Goal: Task Accomplishment & Management: Use online tool/utility

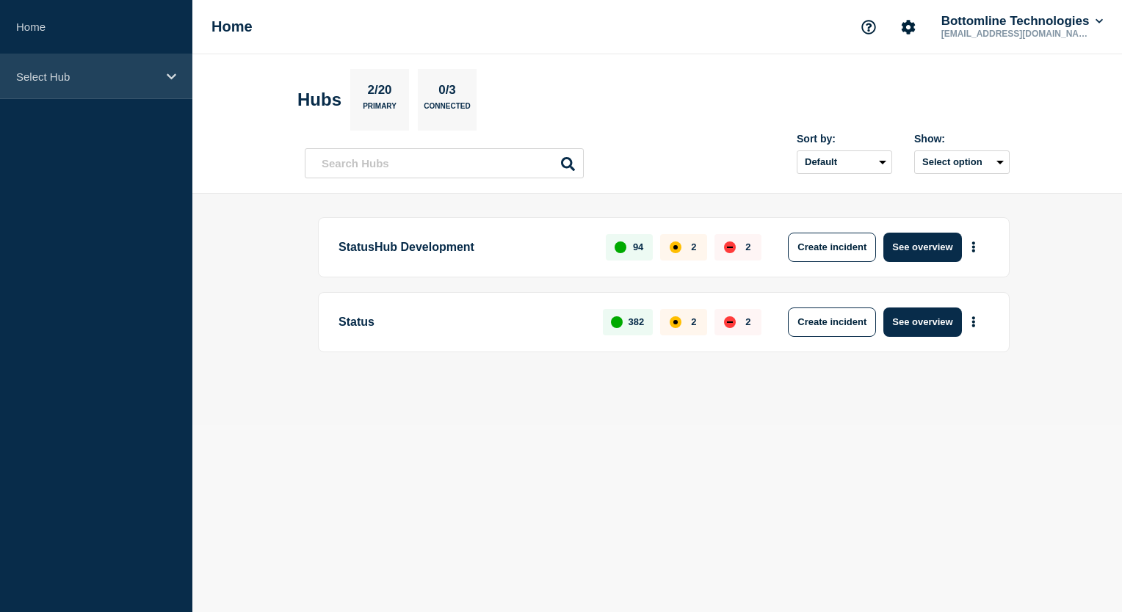
click at [156, 73] on p "Select Hub" at bounding box center [86, 76] width 141 height 12
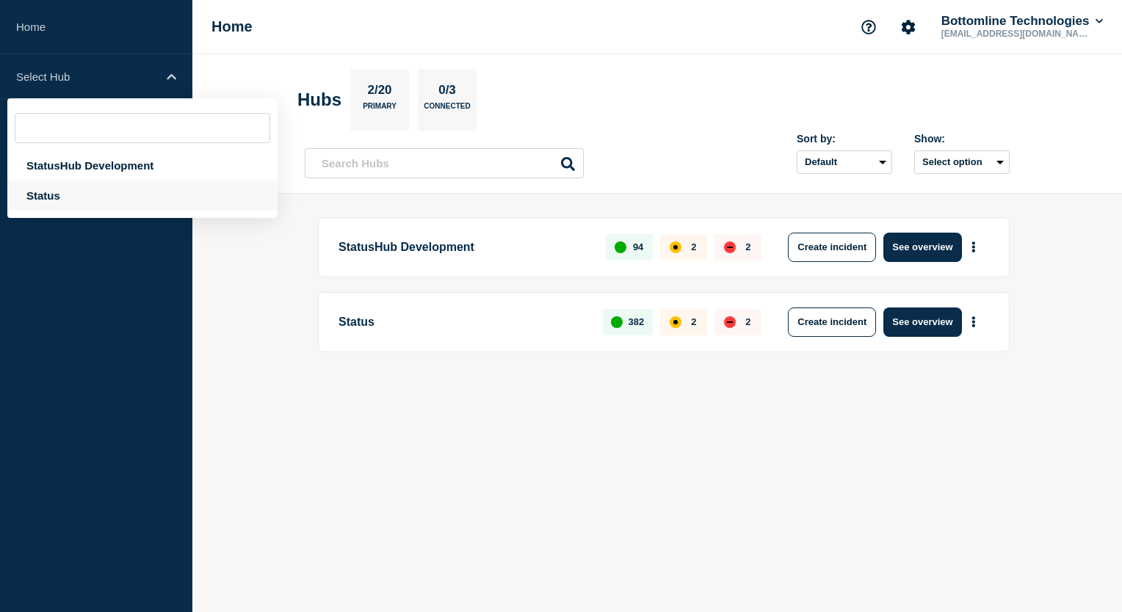
click at [107, 203] on div "Status" at bounding box center [142, 196] width 270 height 30
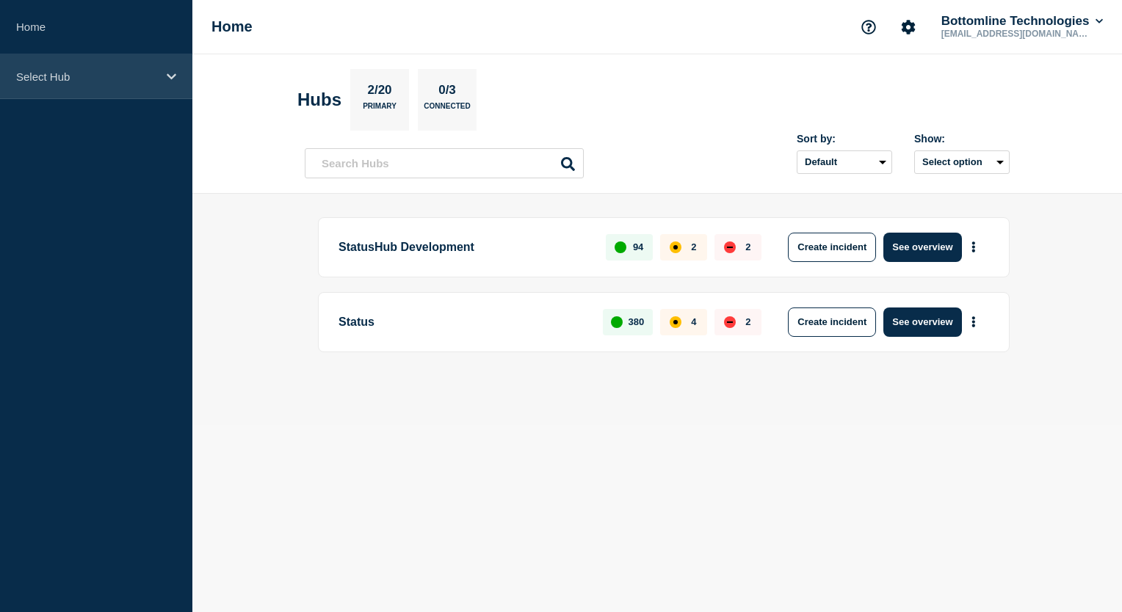
click at [167, 80] on icon at bounding box center [172, 76] width 10 height 11
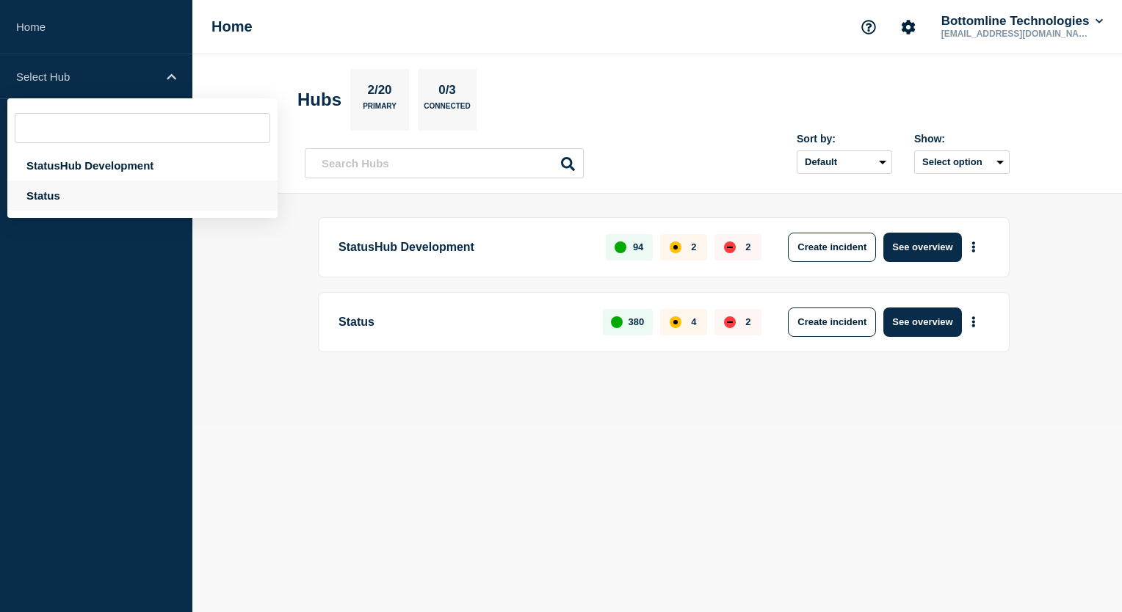
click at [93, 205] on div "Status" at bounding box center [142, 196] width 270 height 30
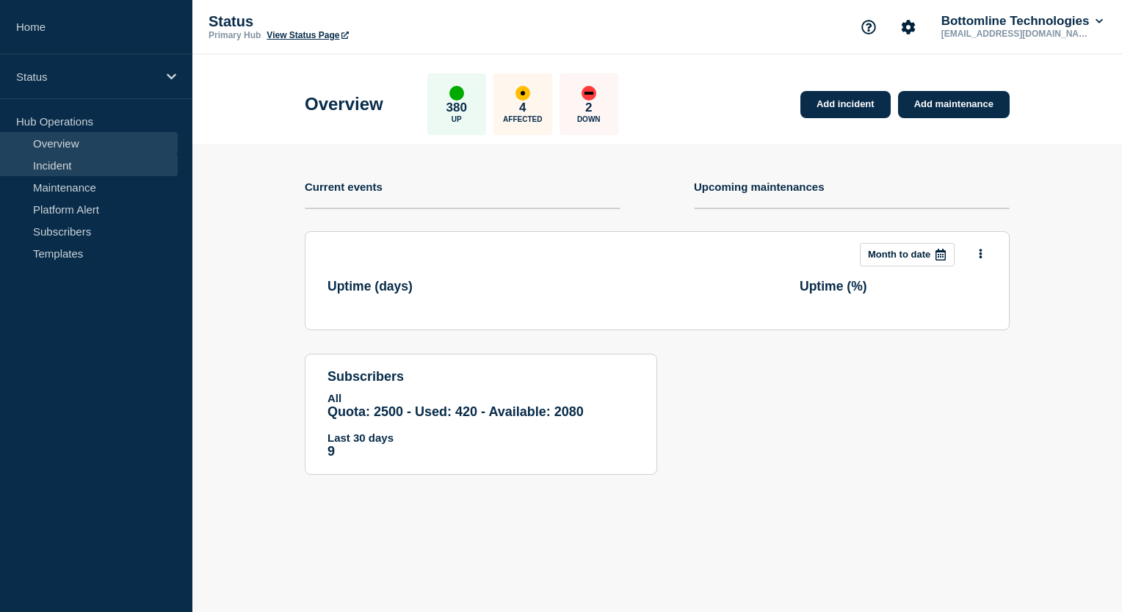
click at [76, 166] on link "Incident" at bounding box center [89, 165] width 178 height 22
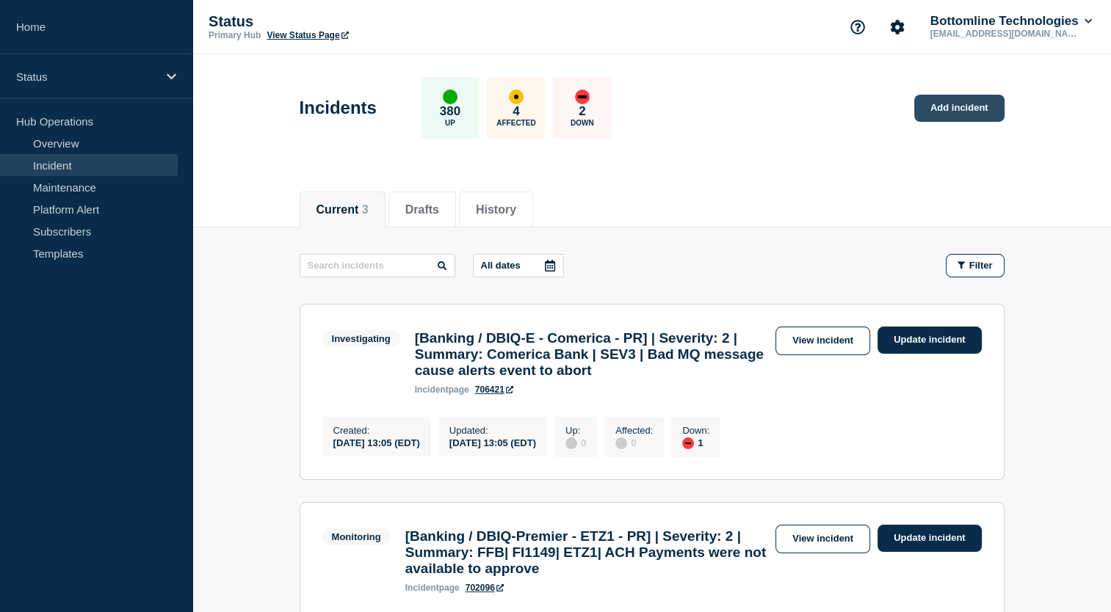
click at [957, 110] on link "Add incident" at bounding box center [959, 108] width 90 height 27
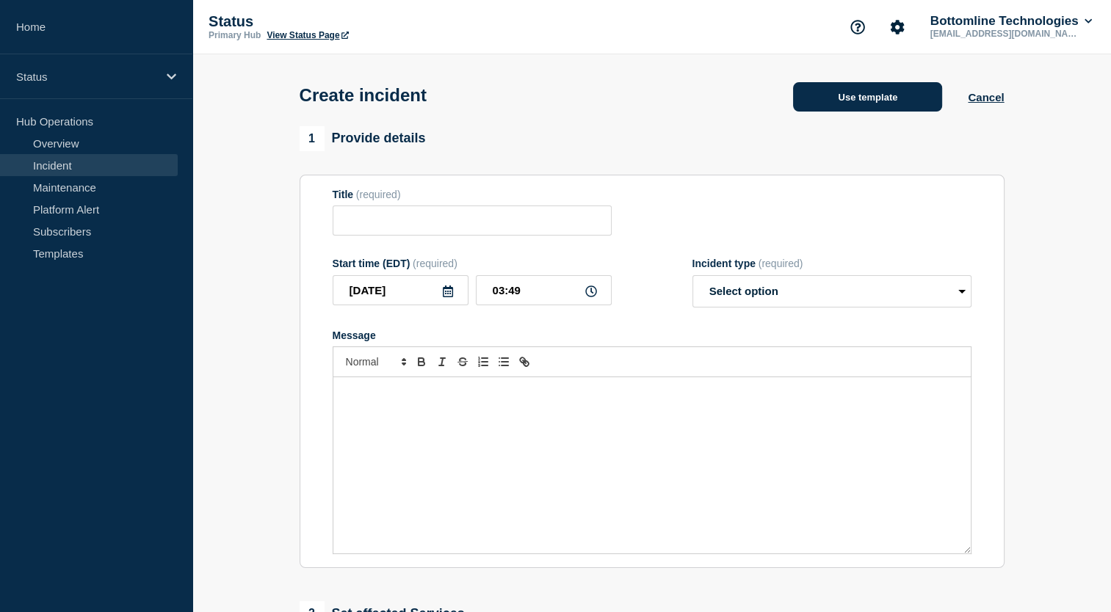
click at [902, 109] on button "Use template" at bounding box center [867, 96] width 149 height 29
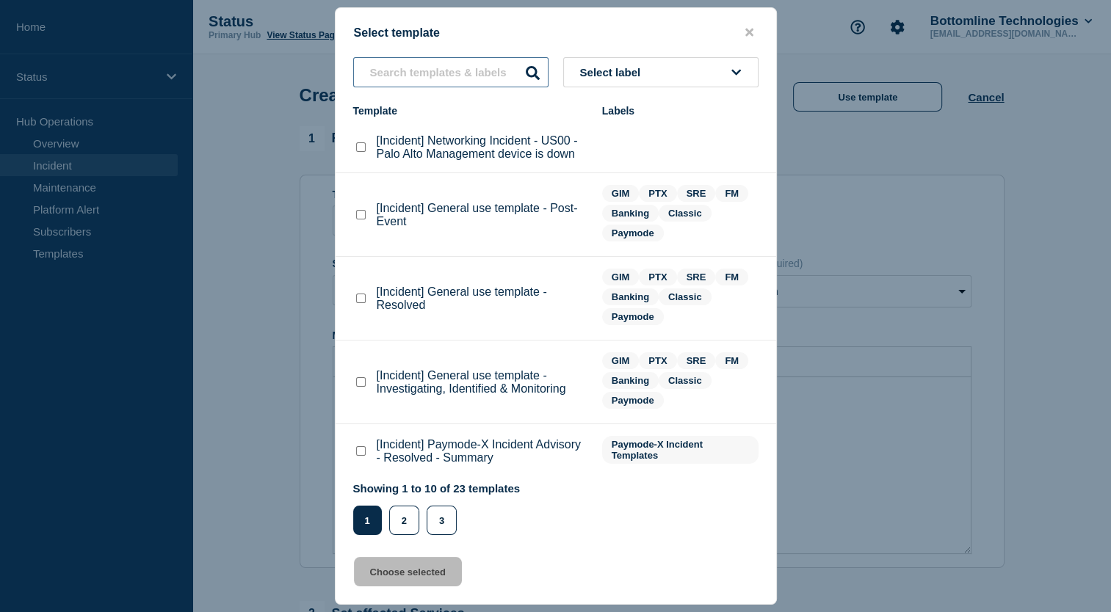
click at [445, 74] on input "text" at bounding box center [450, 72] width 195 height 30
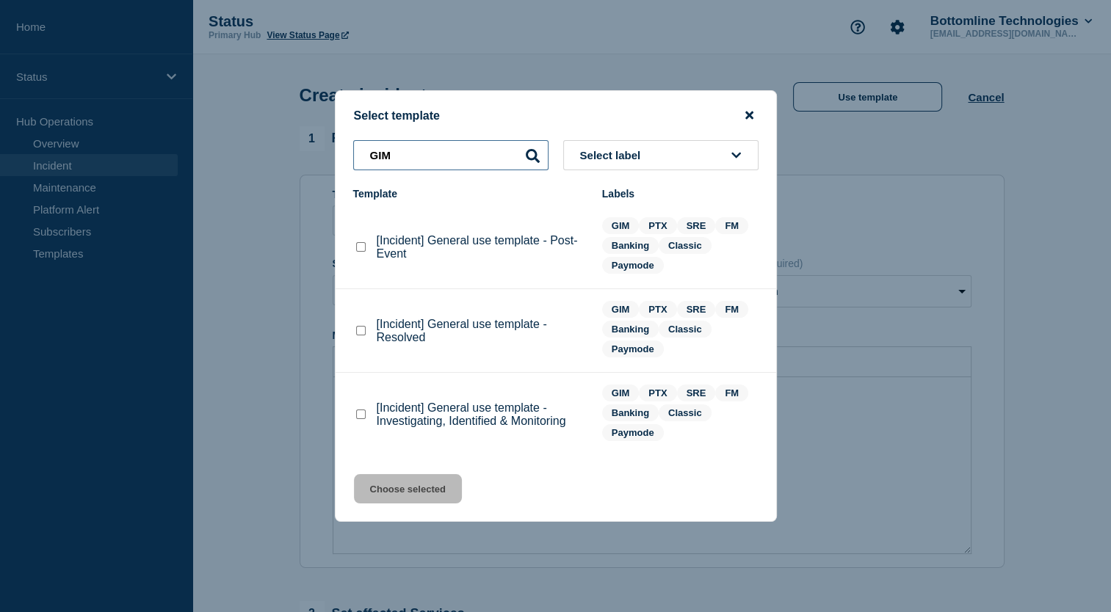
type input "GIM"
click at [746, 115] on icon "close button" at bounding box center [749, 116] width 8 height 8
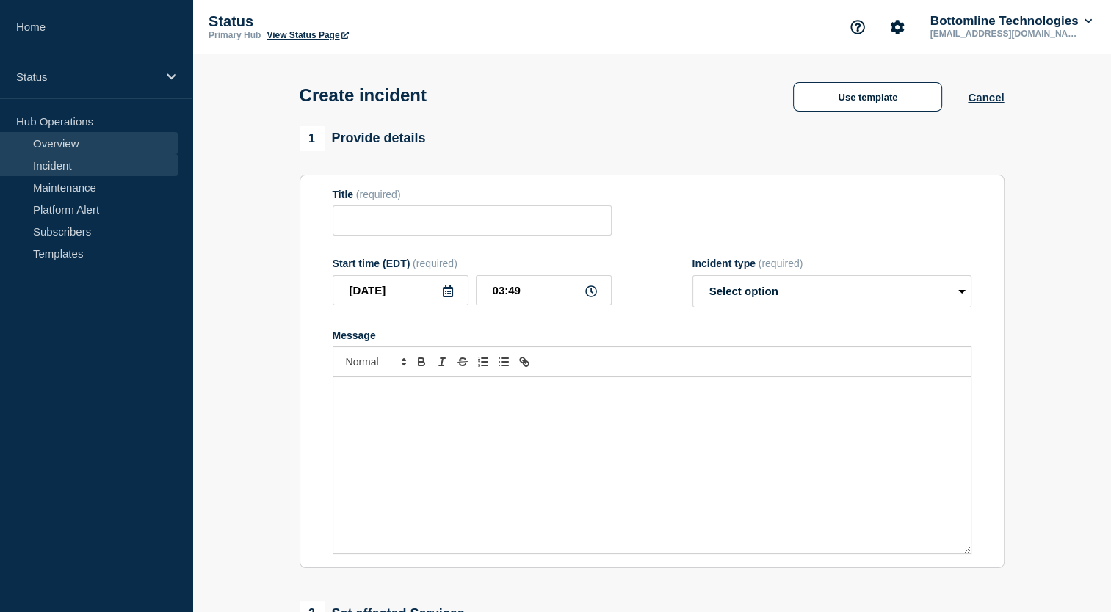
click at [84, 145] on link "Overview" at bounding box center [89, 143] width 178 height 22
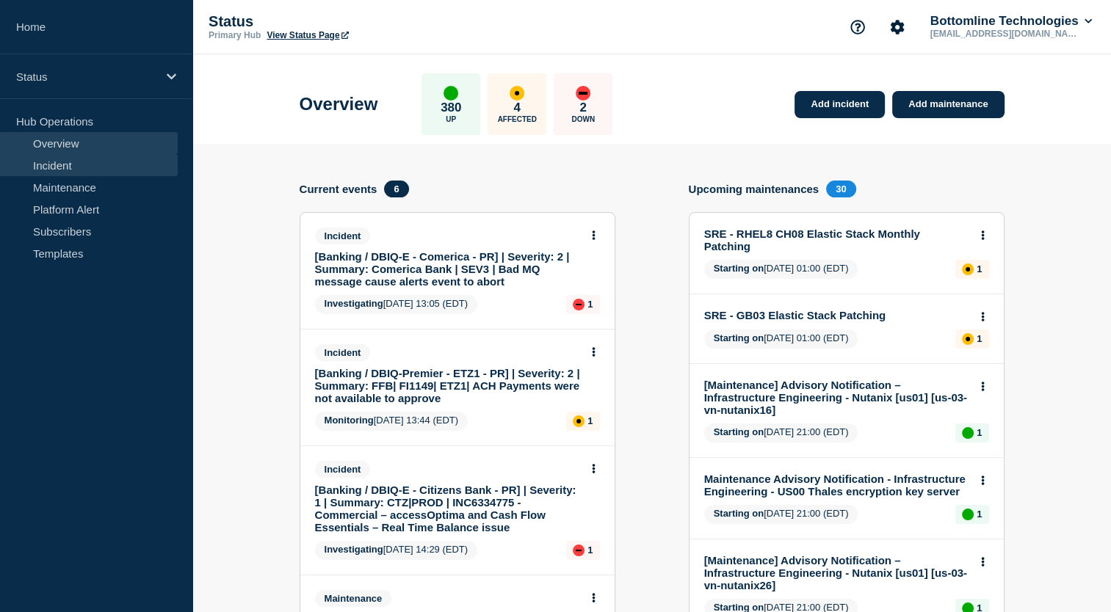
click at [108, 163] on link "Incident" at bounding box center [89, 165] width 178 height 22
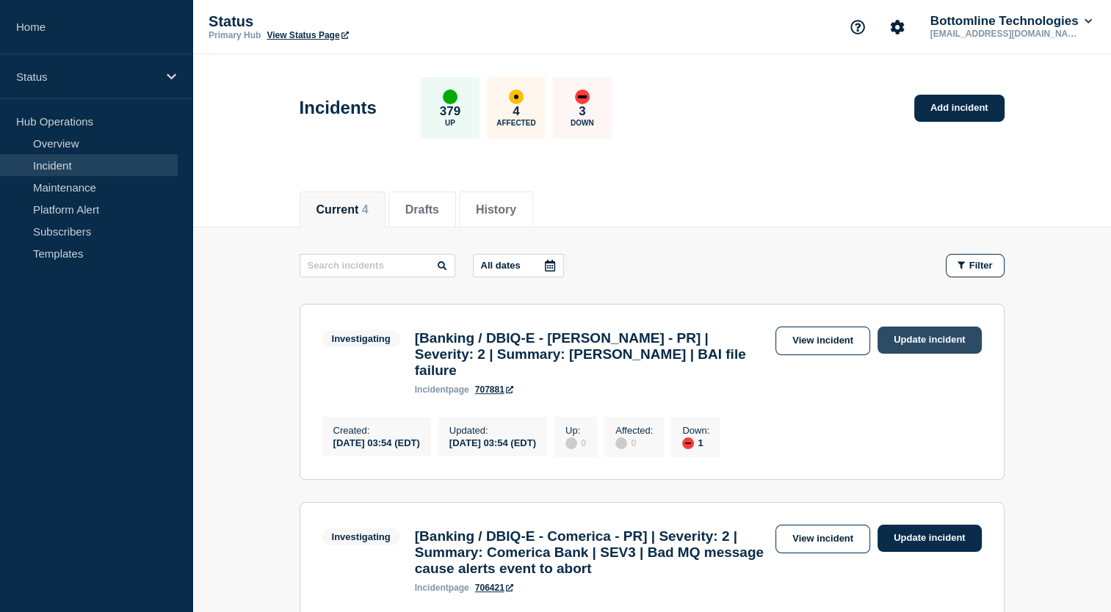
click at [928, 340] on link "Update incident" at bounding box center [929, 340] width 104 height 27
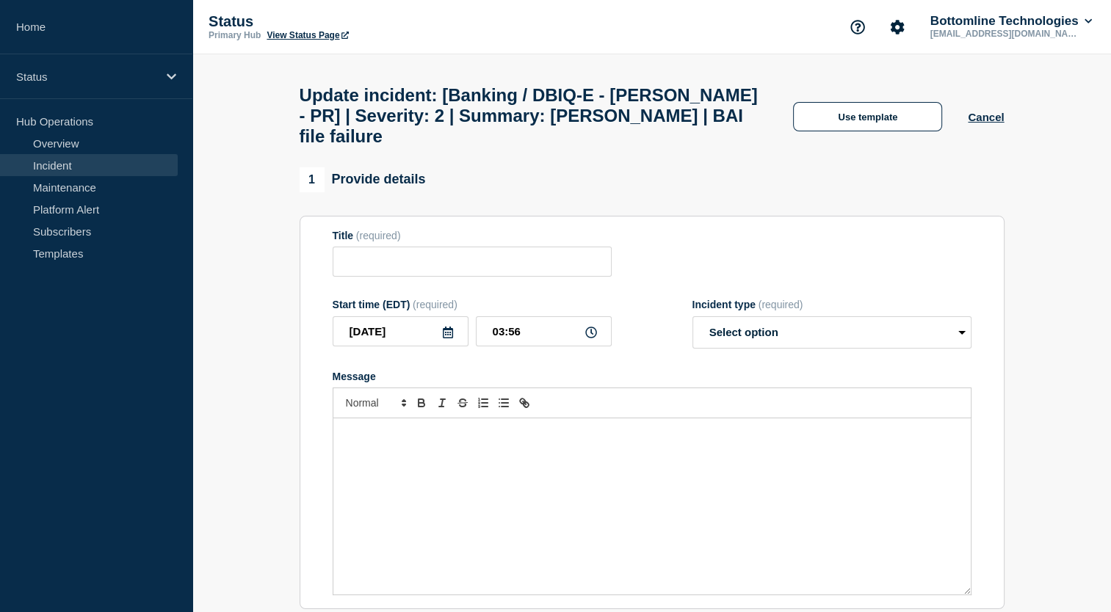
type input "[Banking / DBIQ-E - [PERSON_NAME] - PR] | Severity: 2 | Summary: [PERSON_NAME] …"
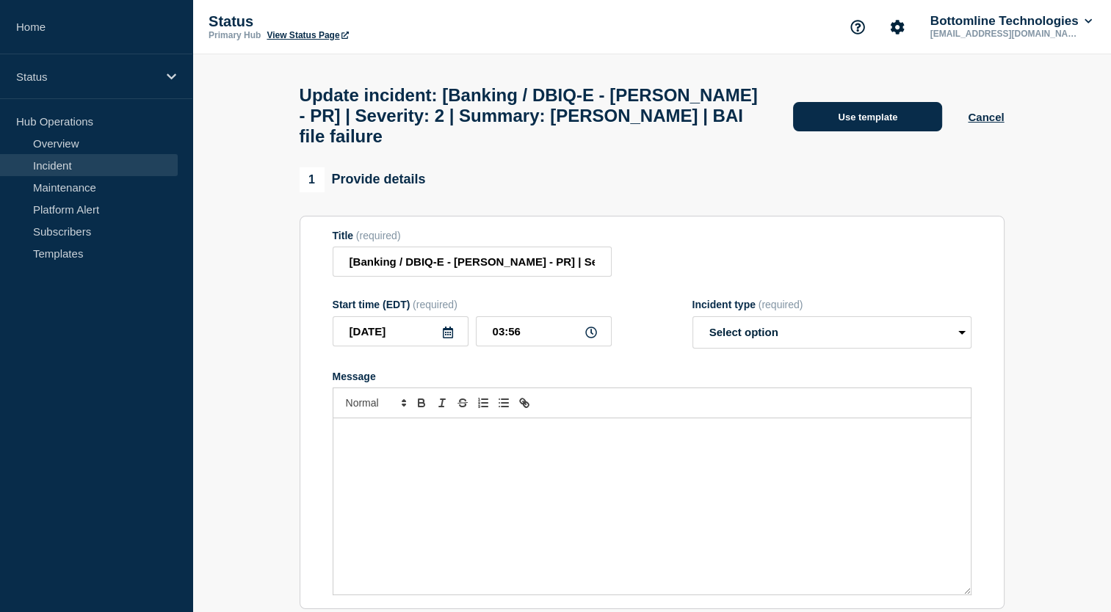
click at [854, 112] on button "Use template" at bounding box center [867, 116] width 149 height 29
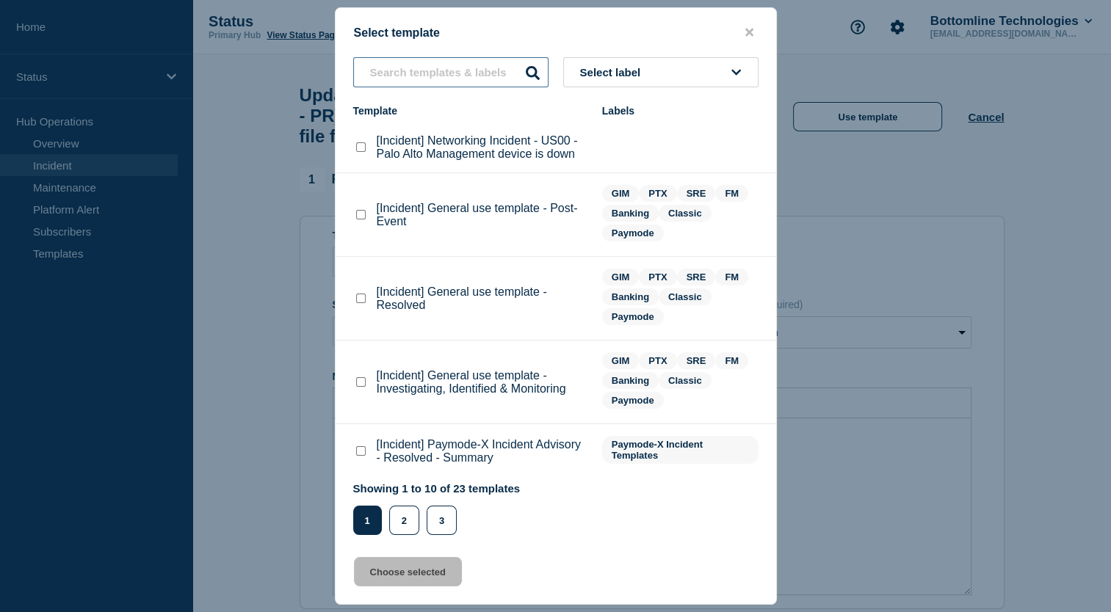
click at [421, 75] on input "text" at bounding box center [450, 72] width 195 height 30
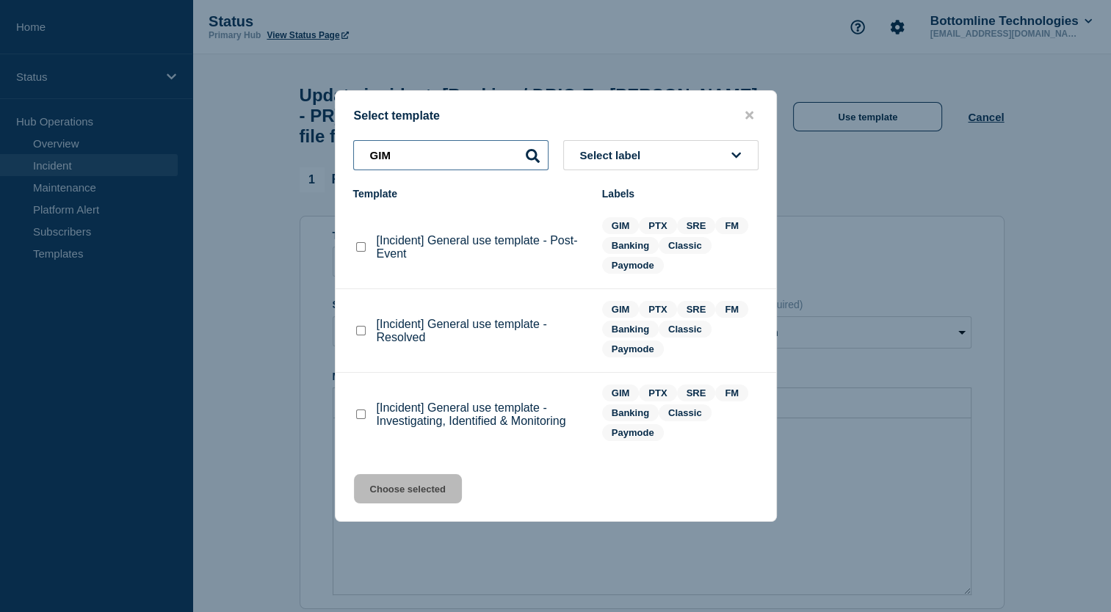
type input "GIM"
click at [356, 250] on checkbox"] "[Incident] General use template - Post-Event checkbox" at bounding box center [361, 247] width 10 height 10
checkbox checkbox"] "true"
click at [408, 492] on button "Choose selected" at bounding box center [408, 488] width 108 height 29
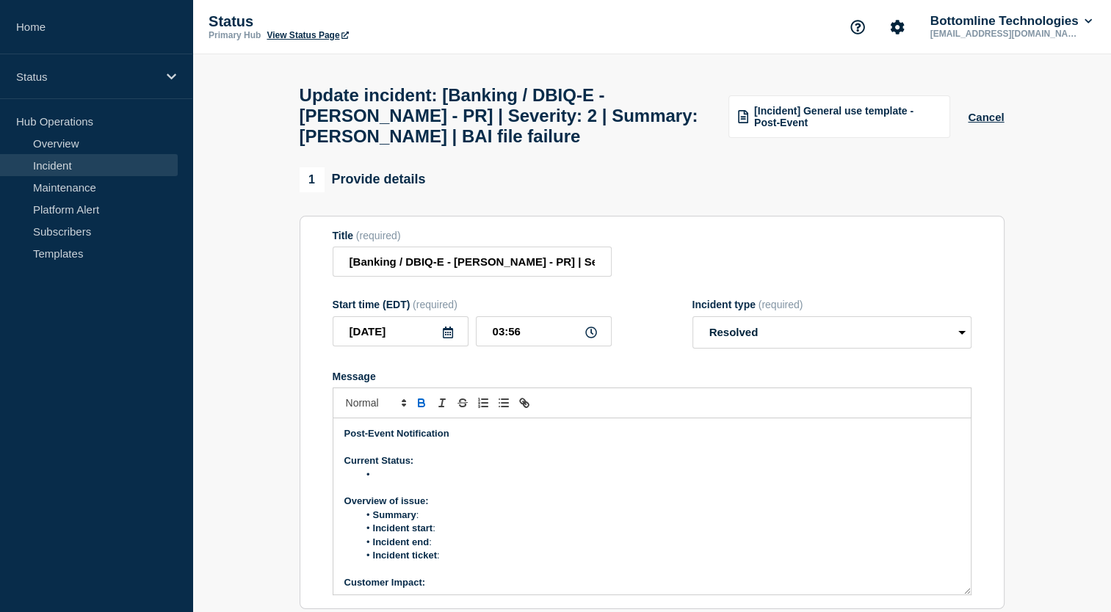
select select "resolved"
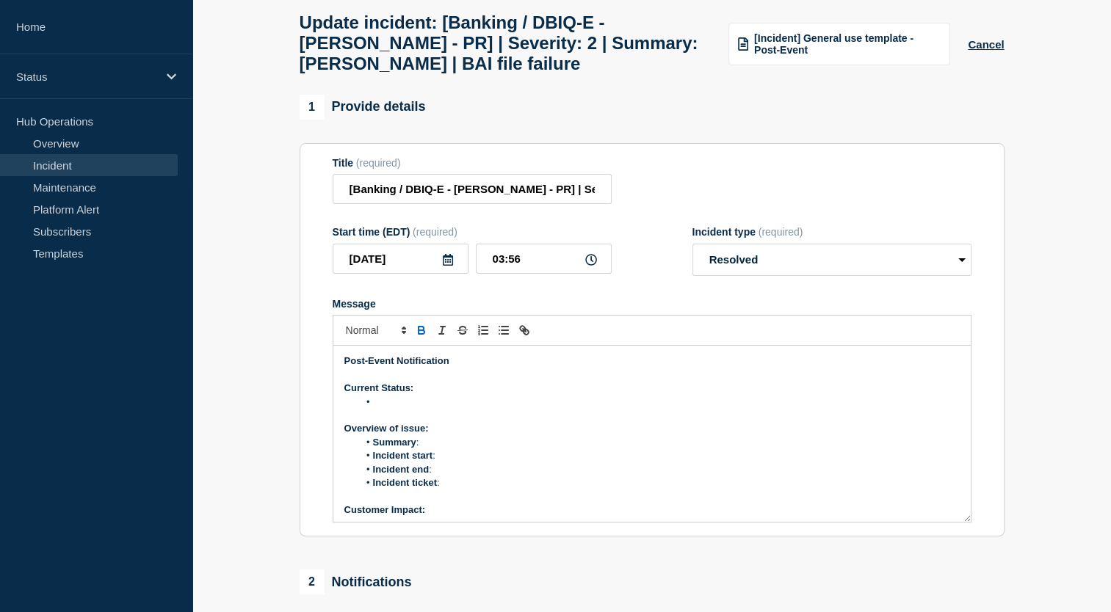
scroll to position [73, 0]
click at [391, 408] on li "Message" at bounding box center [658, 401] width 601 height 13
click at [445, 449] on li "Summary :" at bounding box center [658, 441] width 601 height 13
click at [452, 462] on li "Incident start :" at bounding box center [658, 455] width 601 height 13
click at [441, 476] on li "Incident end :" at bounding box center [658, 469] width 601 height 13
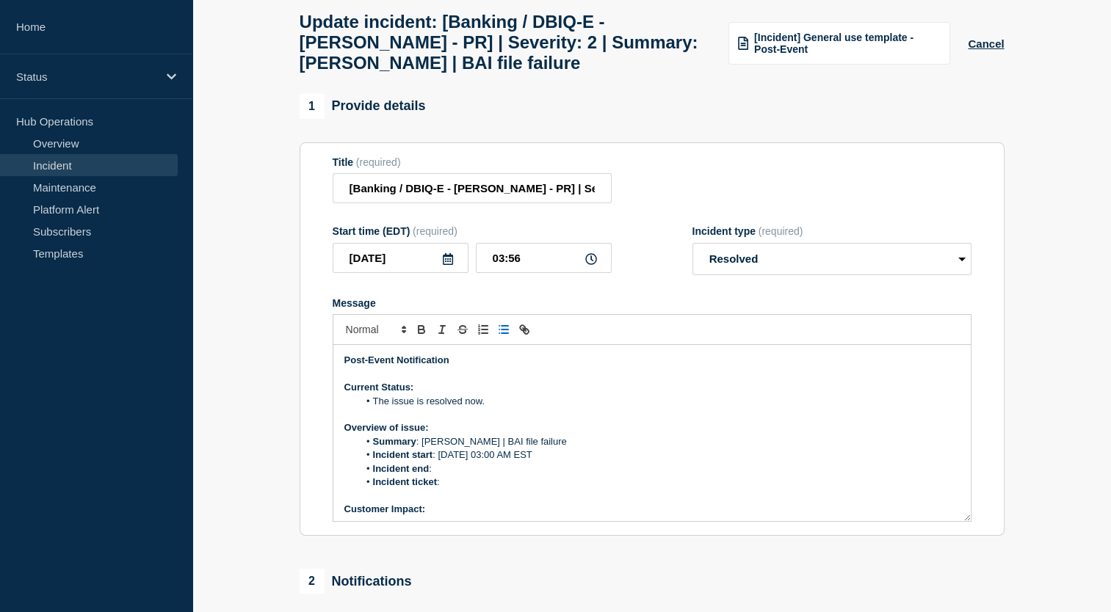
drag, startPoint x: 438, startPoint y: 468, endPoint x: 558, endPoint y: 468, distance: 120.4
click at [558, 462] on li "Incident start : [DATE] 03:00 AM EST" at bounding box center [658, 455] width 601 height 13
copy li "[DATE] 03:00 AM EST"
click at [452, 476] on li "Incident end :" at bounding box center [658, 469] width 601 height 13
click at [499, 476] on li "Incident end : [DATE] 03:00 AM EST" at bounding box center [658, 469] width 601 height 13
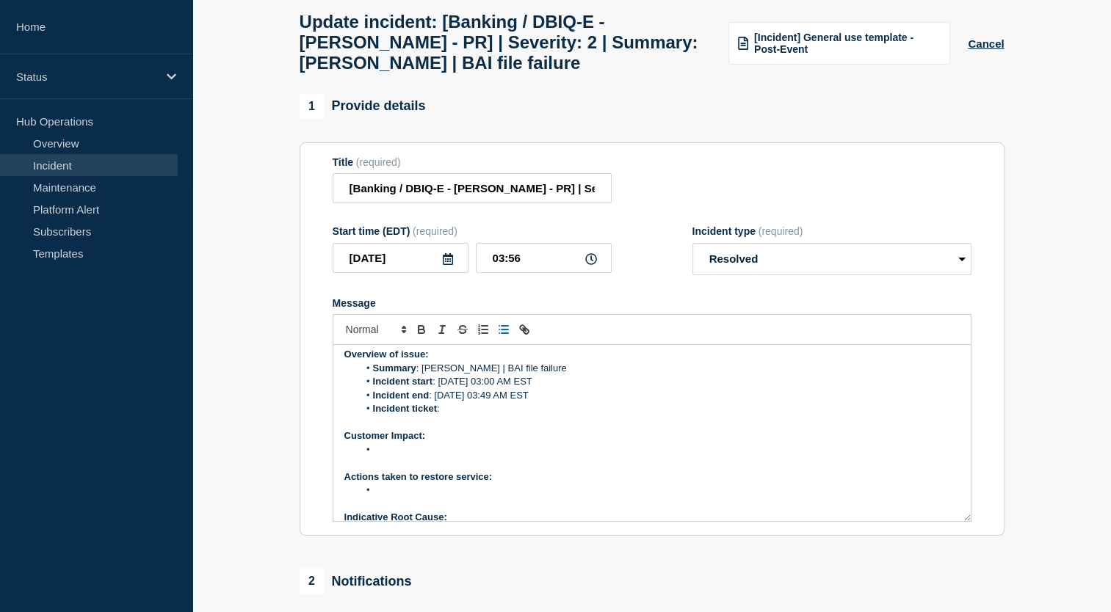
click at [457, 416] on li "Incident ticket :" at bounding box center [658, 408] width 601 height 13
drag, startPoint x: 496, startPoint y: 421, endPoint x: 440, endPoint y: 419, distance: 56.6
click at [440, 416] on li "Incident ticket : WT-58702" at bounding box center [658, 408] width 601 height 13
click at [520, 336] on icon "Toggle link" at bounding box center [524, 329] width 13 height 13
paste input "[URL][DOMAIN_NAME]"
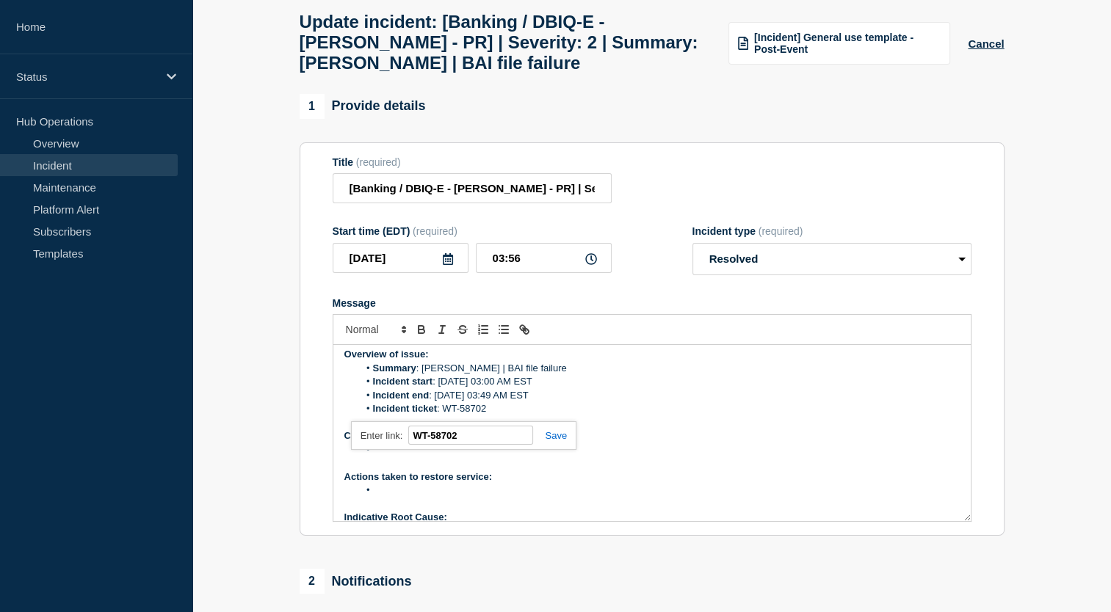
type input "[URL][DOMAIN_NAME]"
click at [551, 441] on link at bounding box center [550, 435] width 34 height 11
click at [415, 457] on li "Message" at bounding box center [658, 450] width 601 height 13
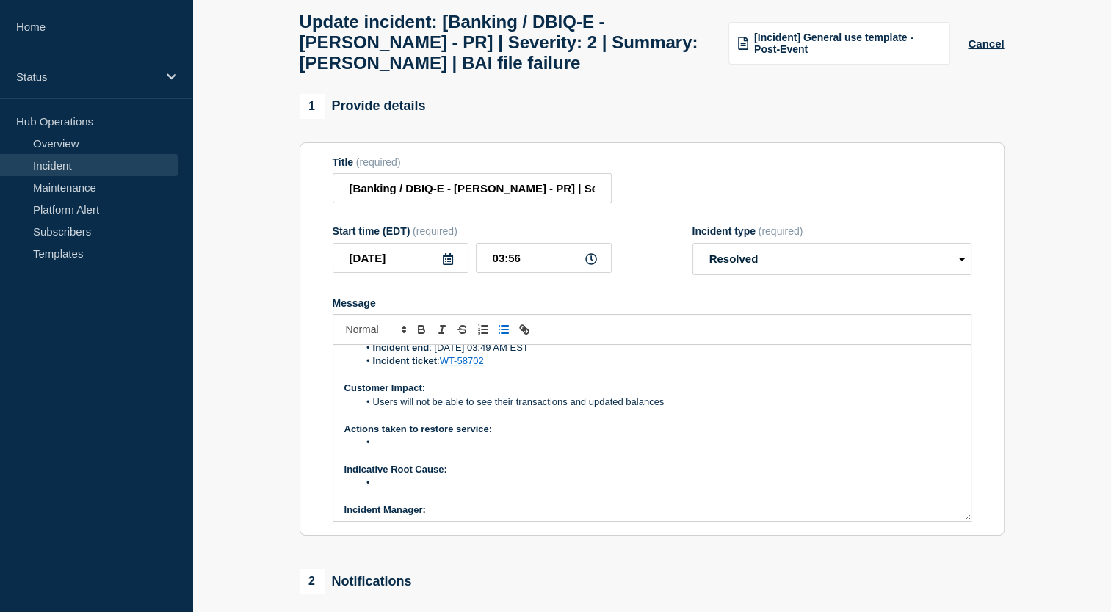
scroll to position [147, 0]
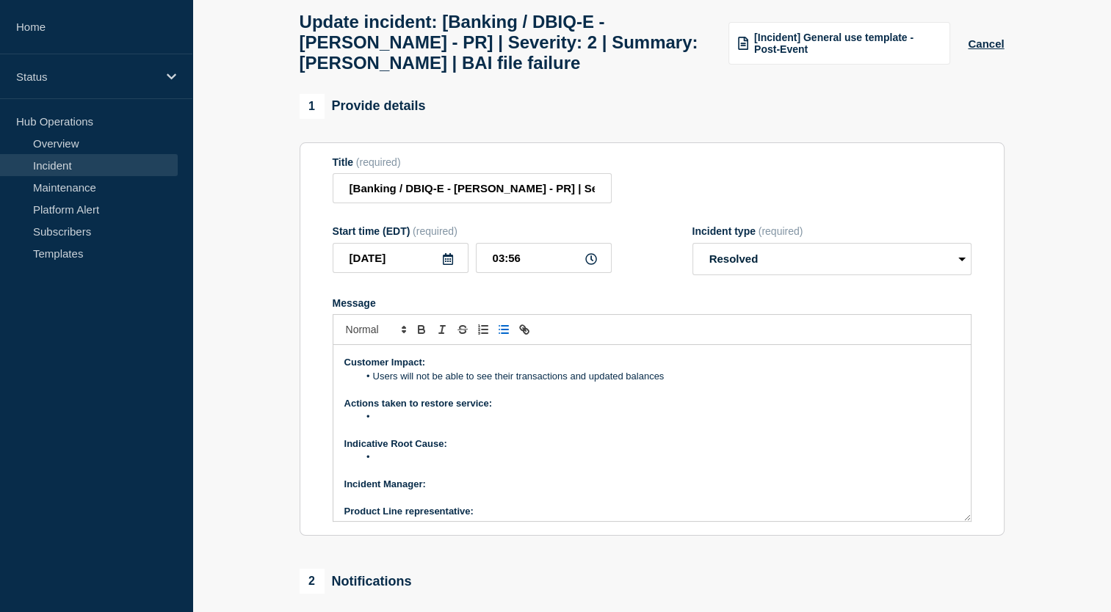
click at [391, 424] on li "﻿" at bounding box center [658, 416] width 601 height 13
click at [386, 478] on p "Message" at bounding box center [651, 471] width 615 height 13
click at [388, 464] on li "Message" at bounding box center [658, 457] width 601 height 13
click at [446, 491] on p "﻿Incident Manager:" at bounding box center [651, 484] width 615 height 13
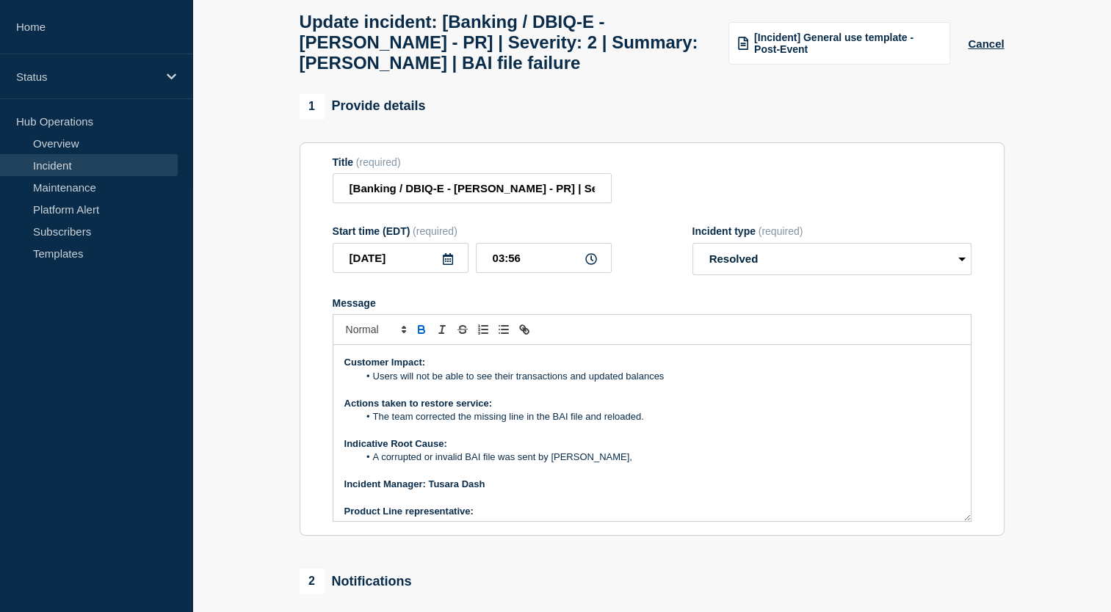
click at [496, 518] on p "Product Line representative:" at bounding box center [651, 511] width 615 height 13
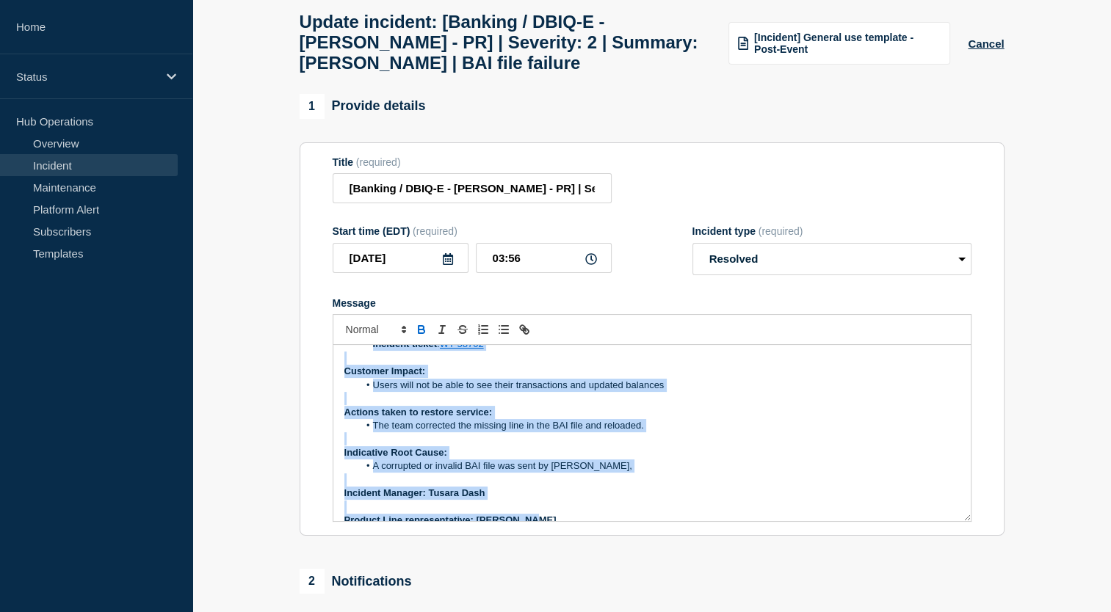
scroll to position [153, 0]
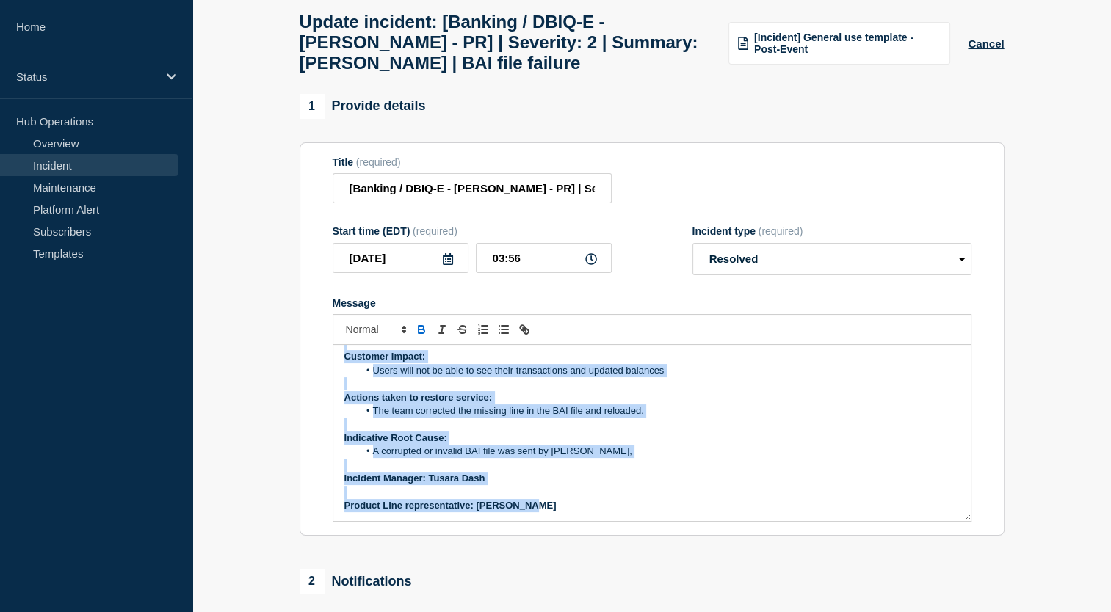
drag, startPoint x: 339, startPoint y: 375, endPoint x: 563, endPoint y: 528, distance: 271.1
click at [563, 521] on div "Post-Event Notification Current Status: The issue is resolved now. Overview of …" at bounding box center [651, 433] width 637 height 176
copy div "Post-Event Notification Current Status: The issue is resolved now. Overview of …"
click at [630, 458] on li "A corrupted or invalid BAI file was sent by [PERSON_NAME]," at bounding box center [658, 451] width 601 height 13
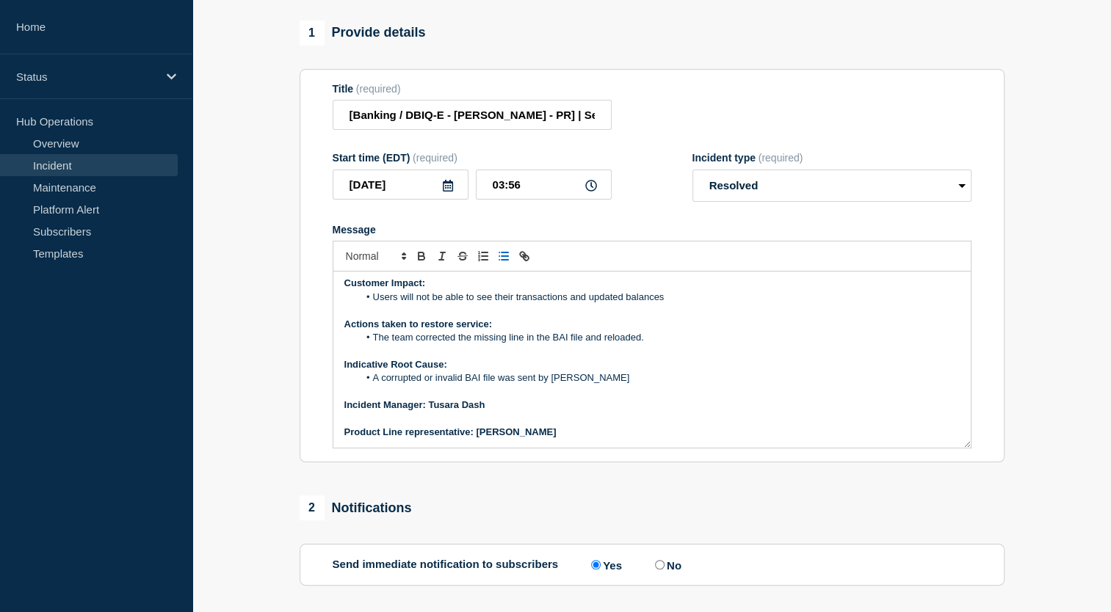
scroll to position [6, 0]
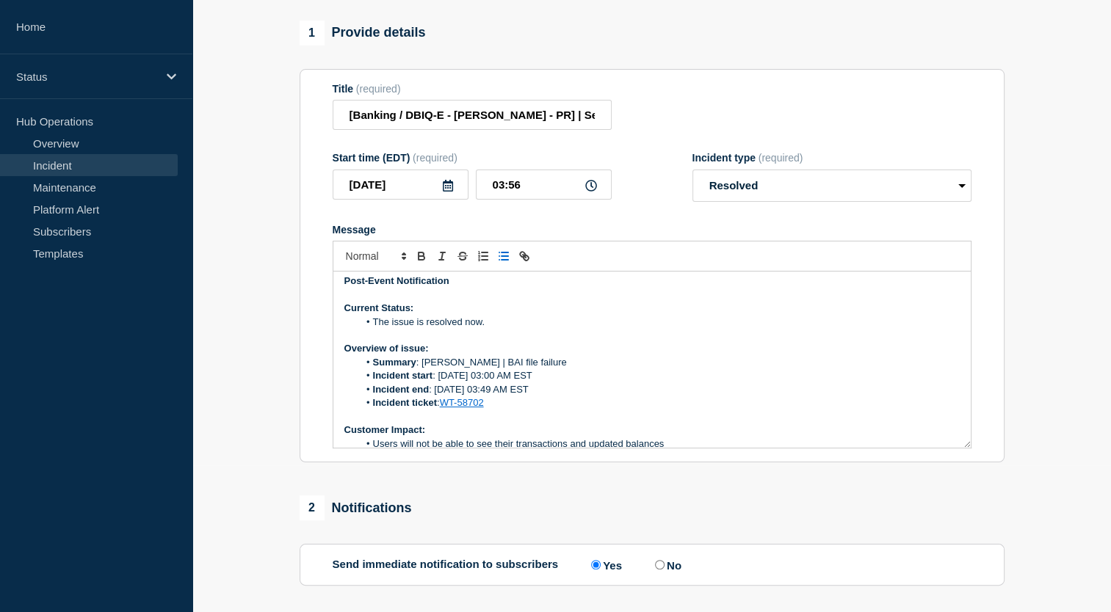
click at [476, 383] on li "Incident start : [DATE] 03:00 AM EST" at bounding box center [658, 375] width 601 height 13
click at [473, 397] on li "Incident end : [DATE] 03:49 AM EST" at bounding box center [658, 389] width 601 height 13
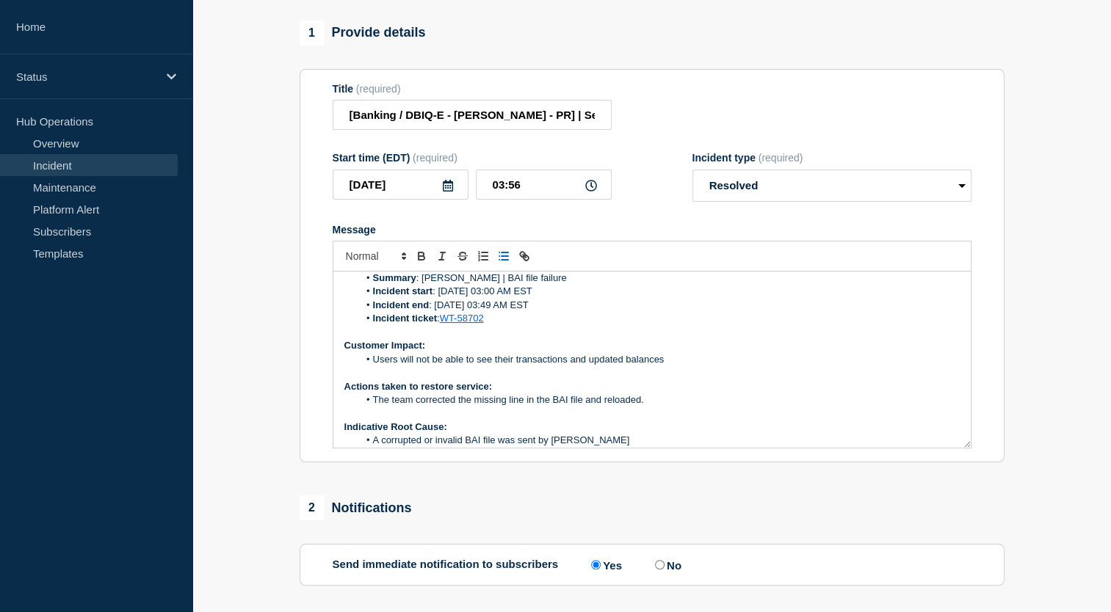
scroll to position [153, 0]
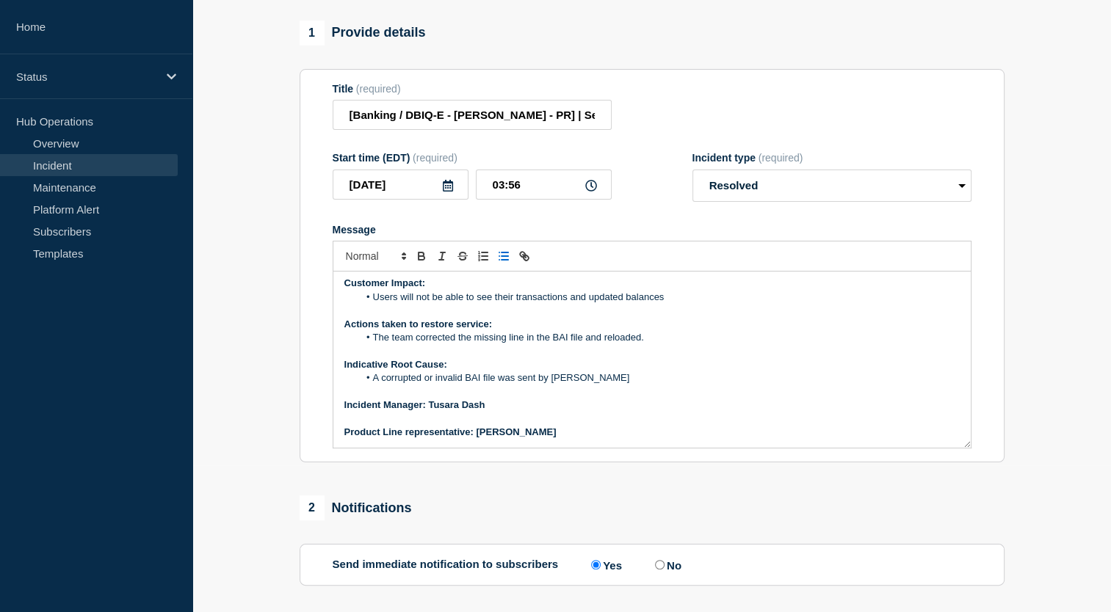
click at [582, 385] on li "A corrupted or invalid BAI file was sent by [PERSON_NAME]" at bounding box center [658, 378] width 601 height 13
click at [840, 399] on p "Message" at bounding box center [651, 392] width 615 height 13
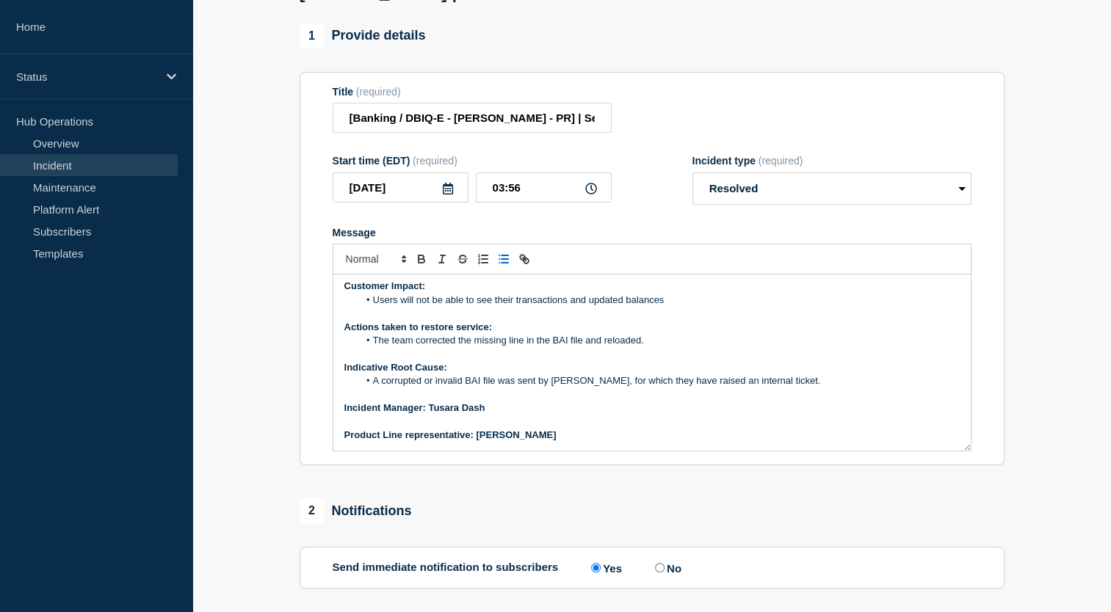
scroll to position [230, 0]
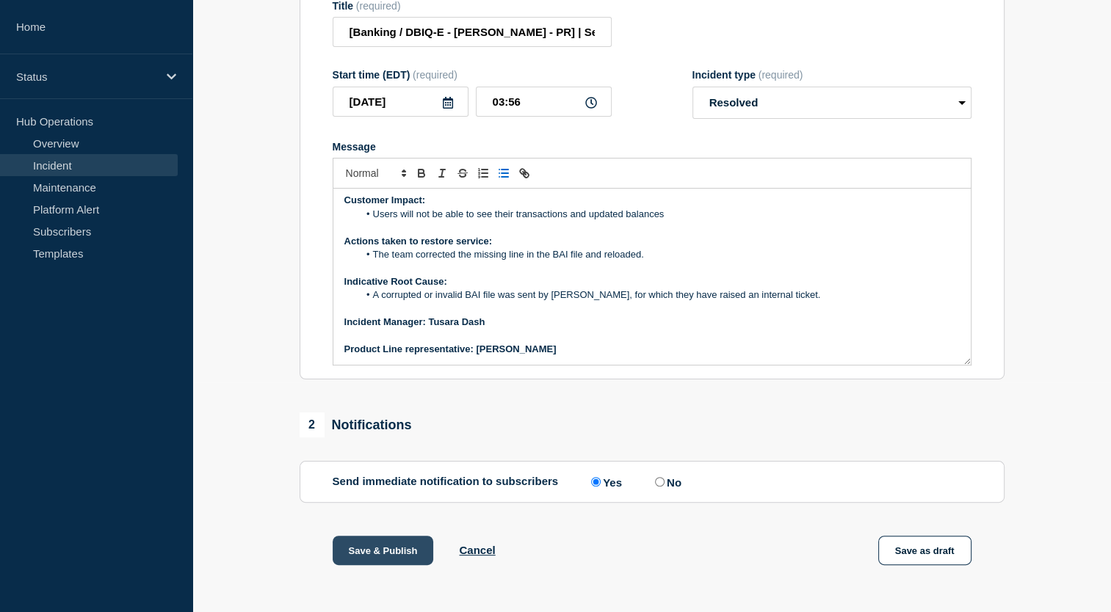
click at [391, 558] on button "Save & Publish" at bounding box center [383, 550] width 101 height 29
